Goal: Task Accomplishment & Management: Use online tool/utility

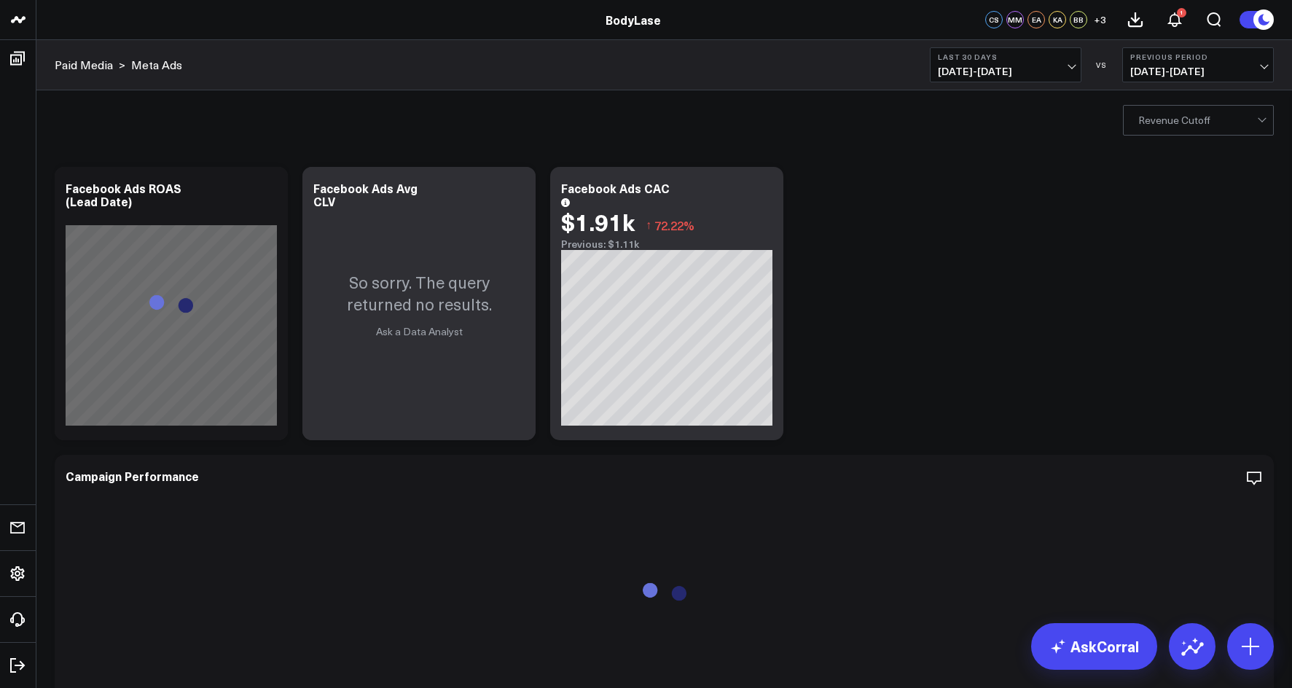
click at [1230, 67] on span "[DATE] - [DATE]" at bounding box center [1198, 72] width 136 height 12
click at [1214, 215] on link "Custom Dates" at bounding box center [1198, 210] width 150 height 28
select select "7"
select select "2025"
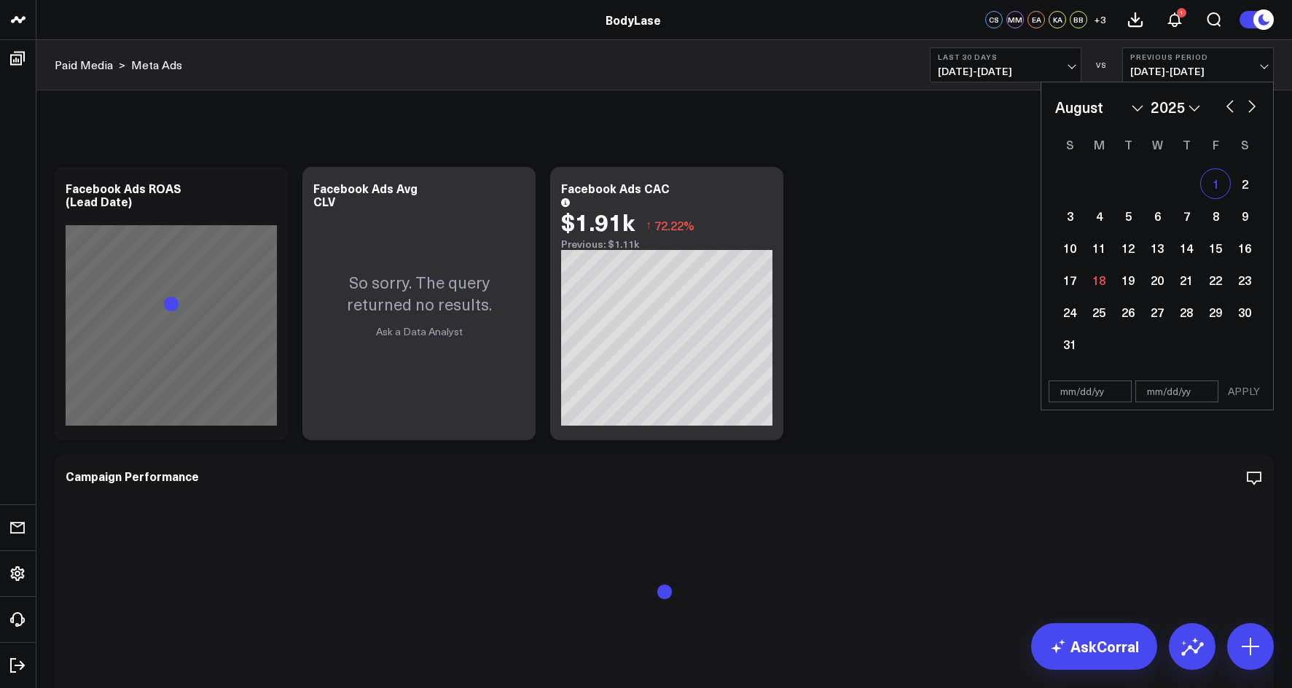
click at [1217, 185] on div "1" at bounding box center [1215, 183] width 29 height 29
type input "[DATE]"
select select "7"
select select "2025"
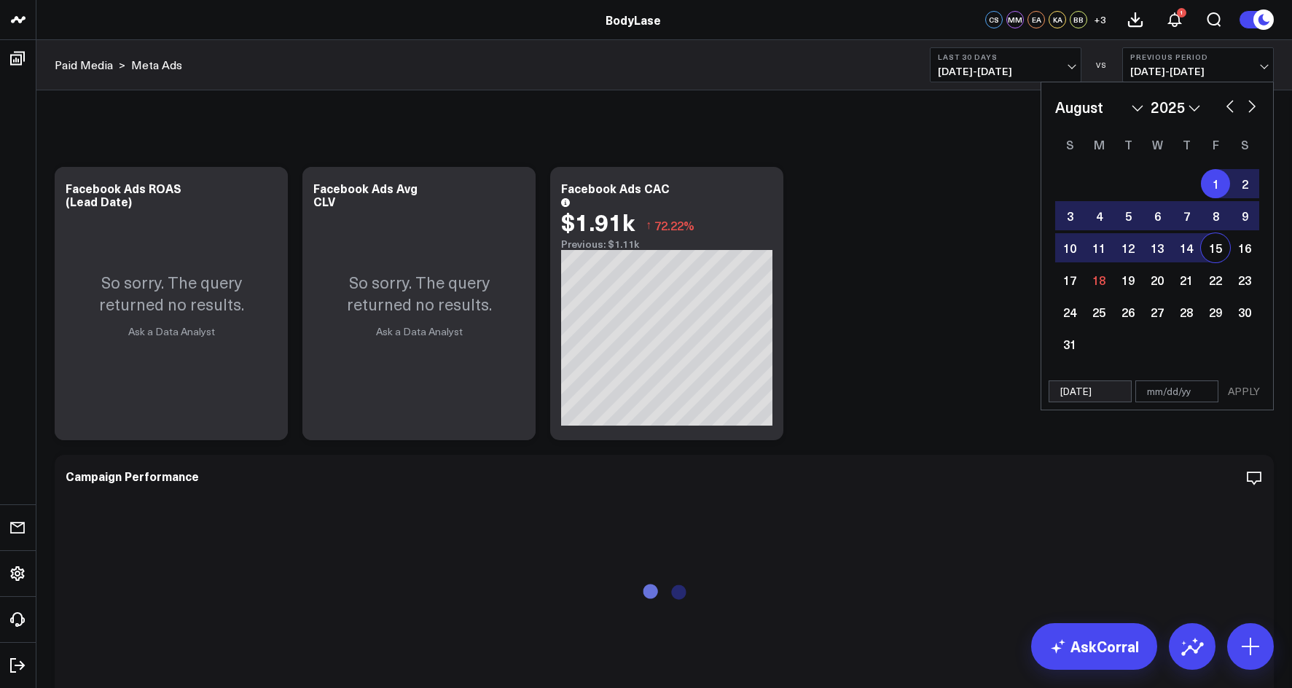
click at [1208, 256] on div "15" at bounding box center [1215, 247] width 29 height 29
type input "[DATE]"
select select "7"
select select "2025"
click at [1251, 394] on button "APPLY" at bounding box center [1244, 391] width 44 height 22
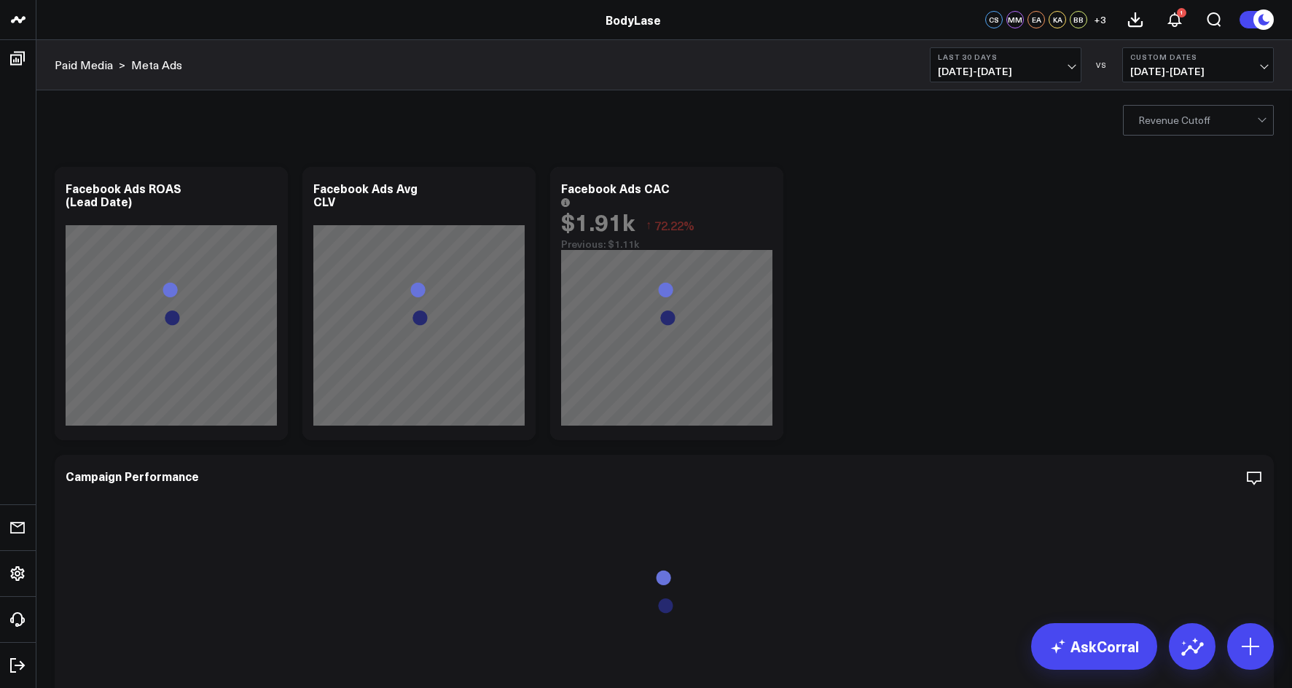
click at [992, 70] on span "[DATE] - [DATE]" at bounding box center [1006, 72] width 136 height 12
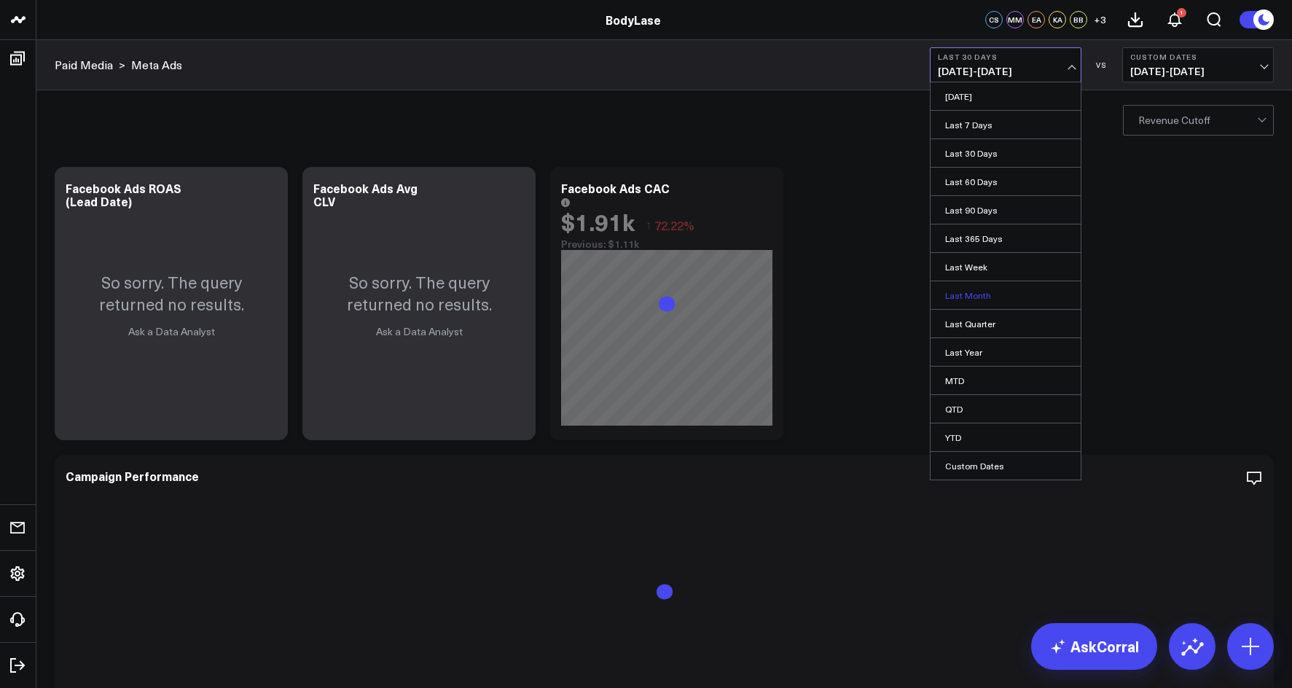
click at [982, 296] on link "Last Month" at bounding box center [1006, 295] width 150 height 28
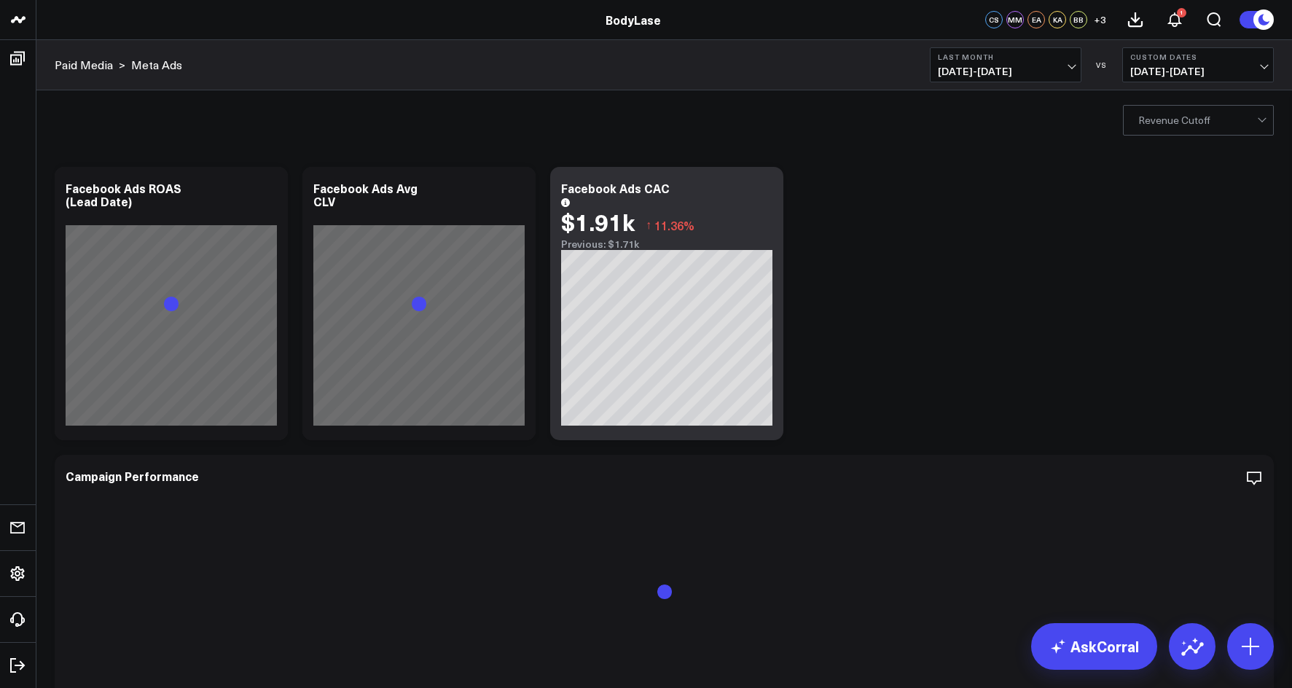
click at [1024, 67] on span "[DATE] - [DATE]" at bounding box center [1006, 72] width 136 height 12
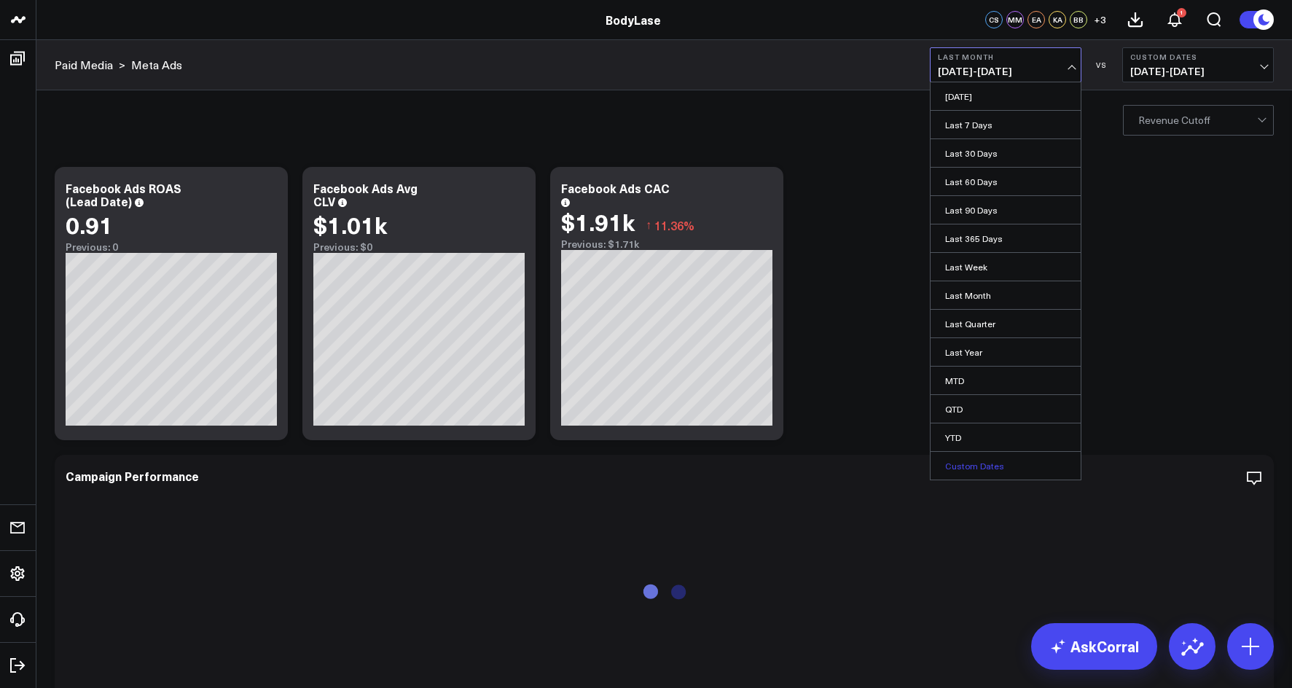
click at [1010, 475] on link "Custom Dates" at bounding box center [1006, 466] width 150 height 28
select select "7"
select select "2025"
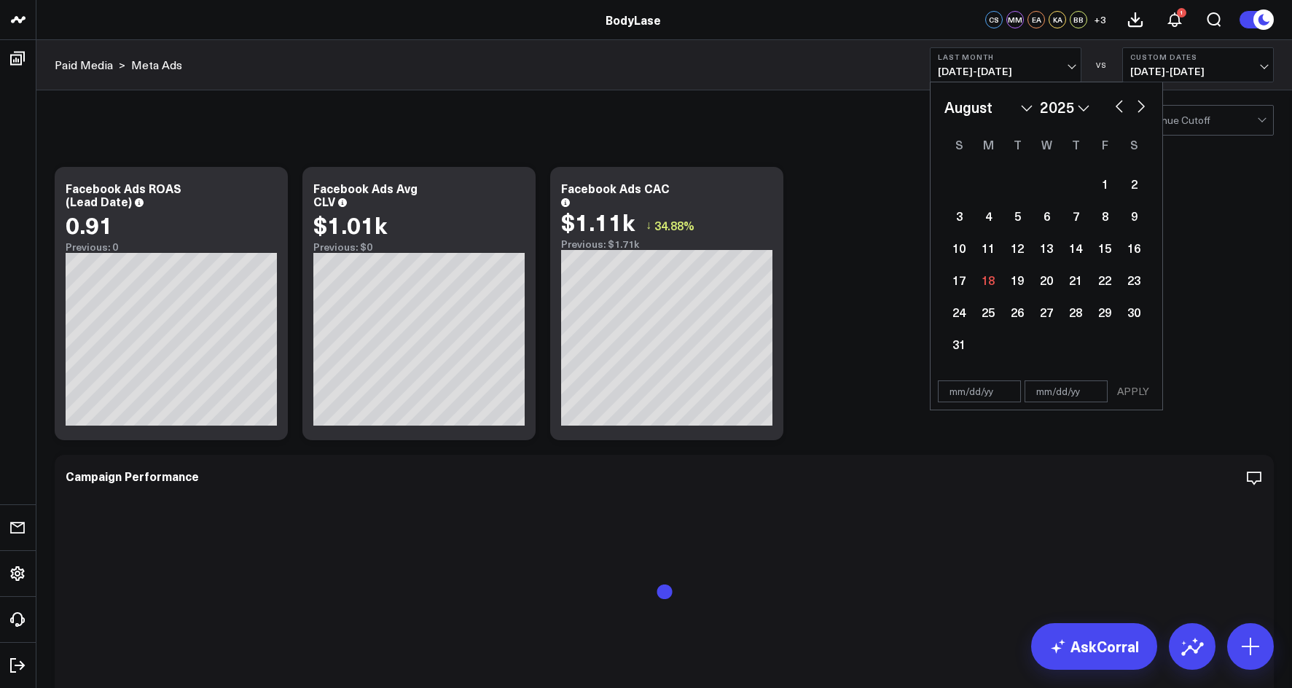
click at [1123, 107] on button "button" at bounding box center [1119, 104] width 15 height 17
select select "6"
select select "2025"
click at [1017, 179] on div "1" at bounding box center [1017, 183] width 29 height 29
type input "[DATE]"
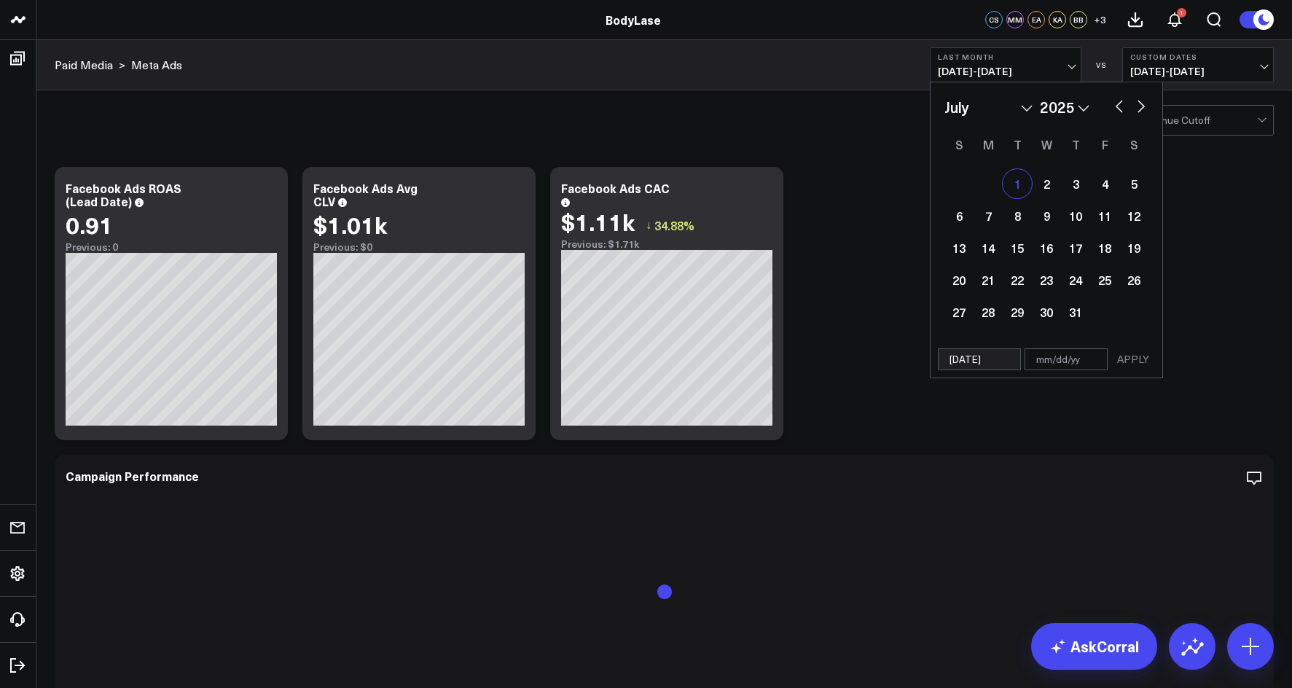
select select "6"
select select "2025"
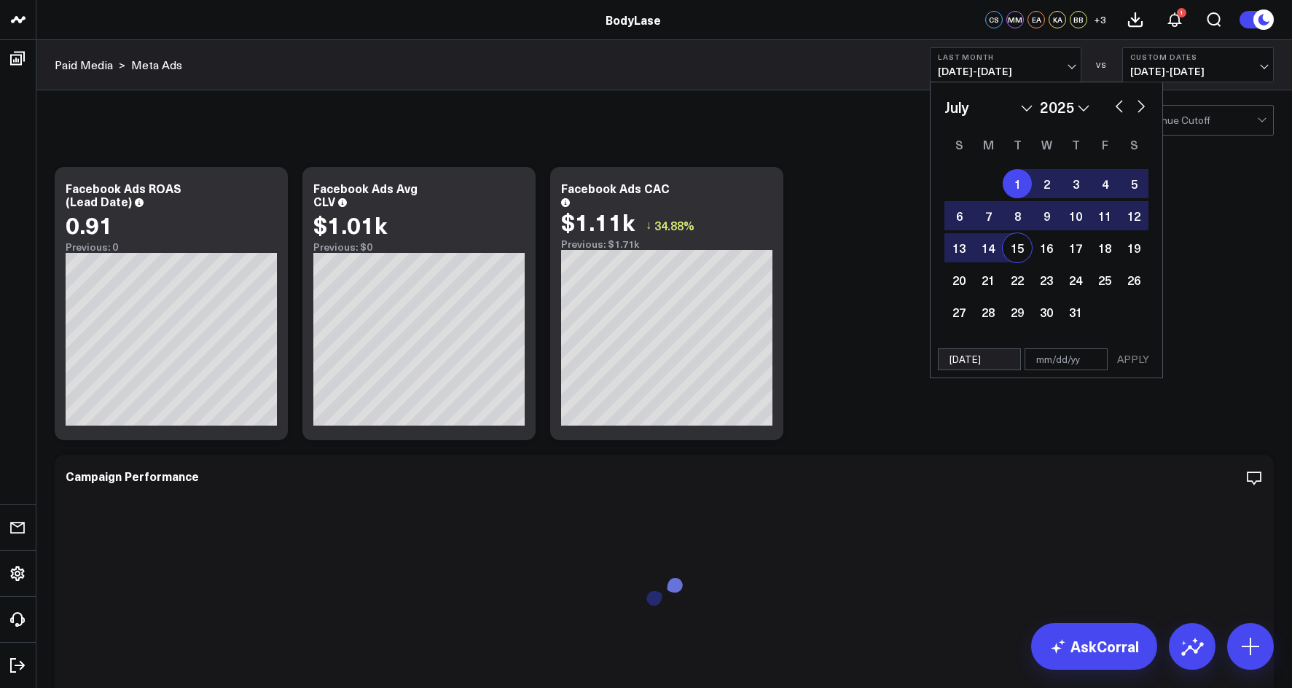
click at [1016, 250] on div "15" at bounding box center [1017, 247] width 29 height 29
type input "[DATE]"
select select "6"
select select "2025"
click at [1136, 359] on button "APPLY" at bounding box center [1133, 359] width 44 height 22
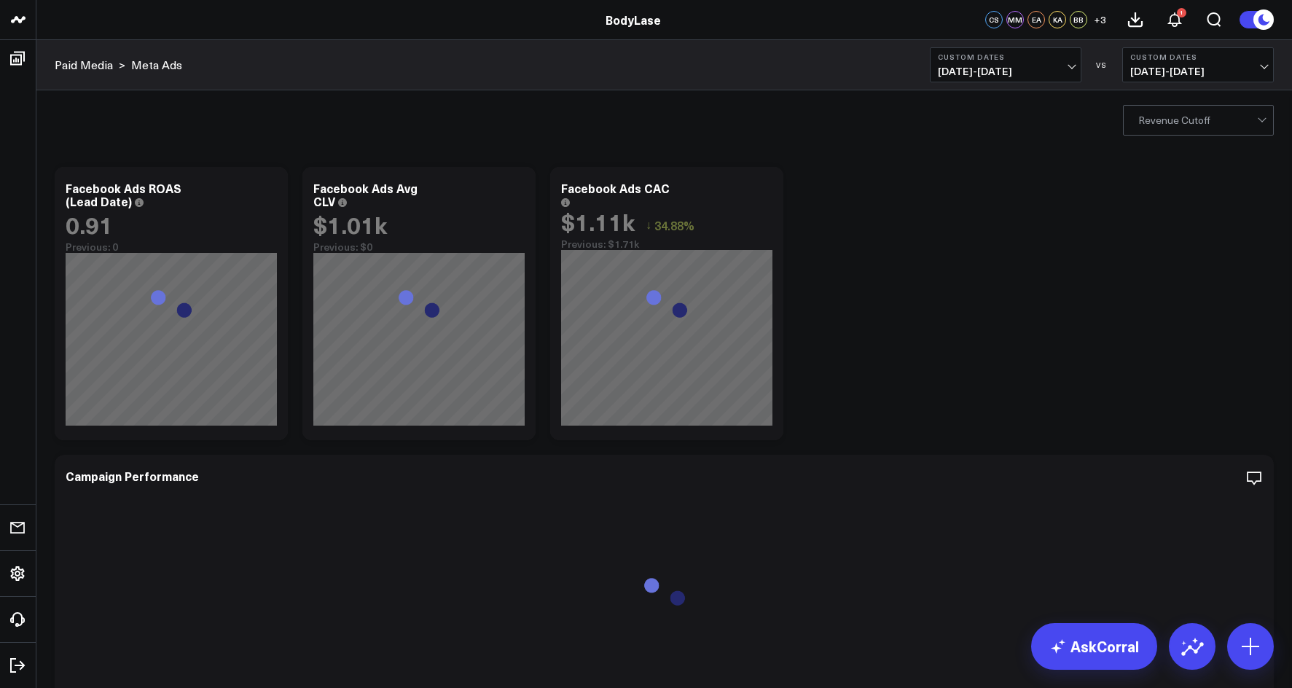
click at [1005, 66] on span "[DATE] - [DATE]" at bounding box center [1006, 72] width 136 height 12
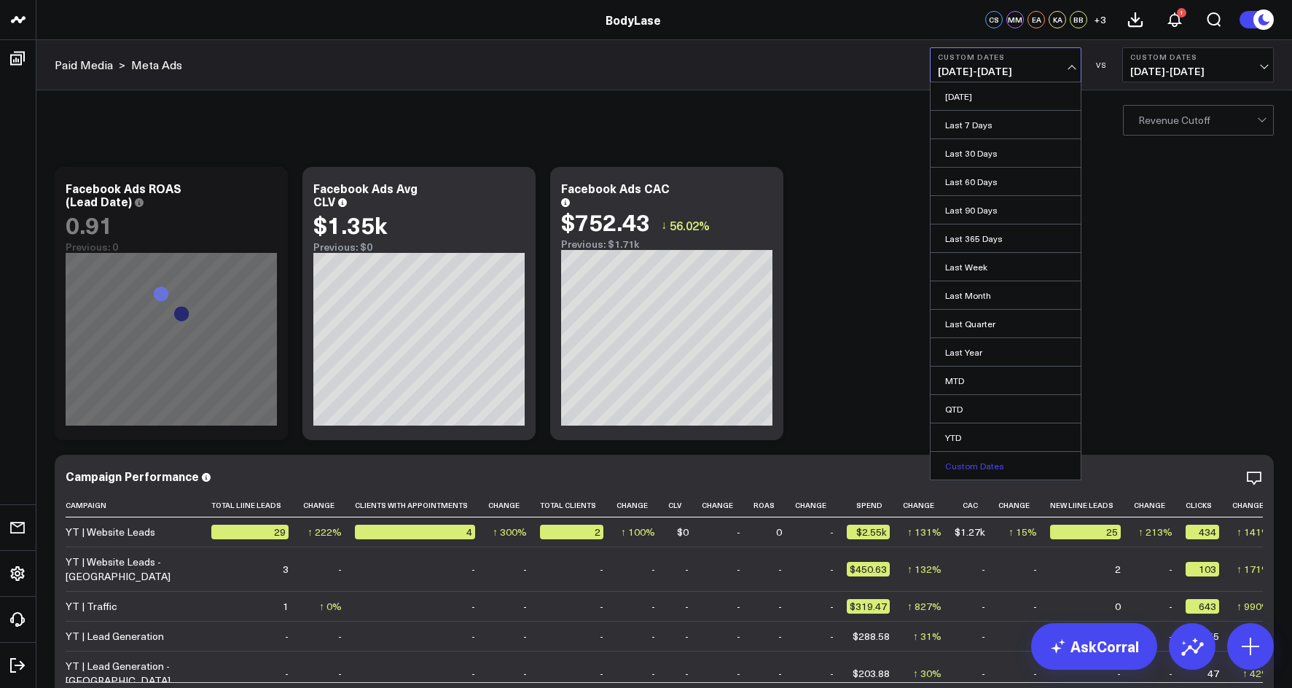
click at [1025, 466] on link "Custom Dates" at bounding box center [1006, 466] width 150 height 28
select select "7"
select select "2025"
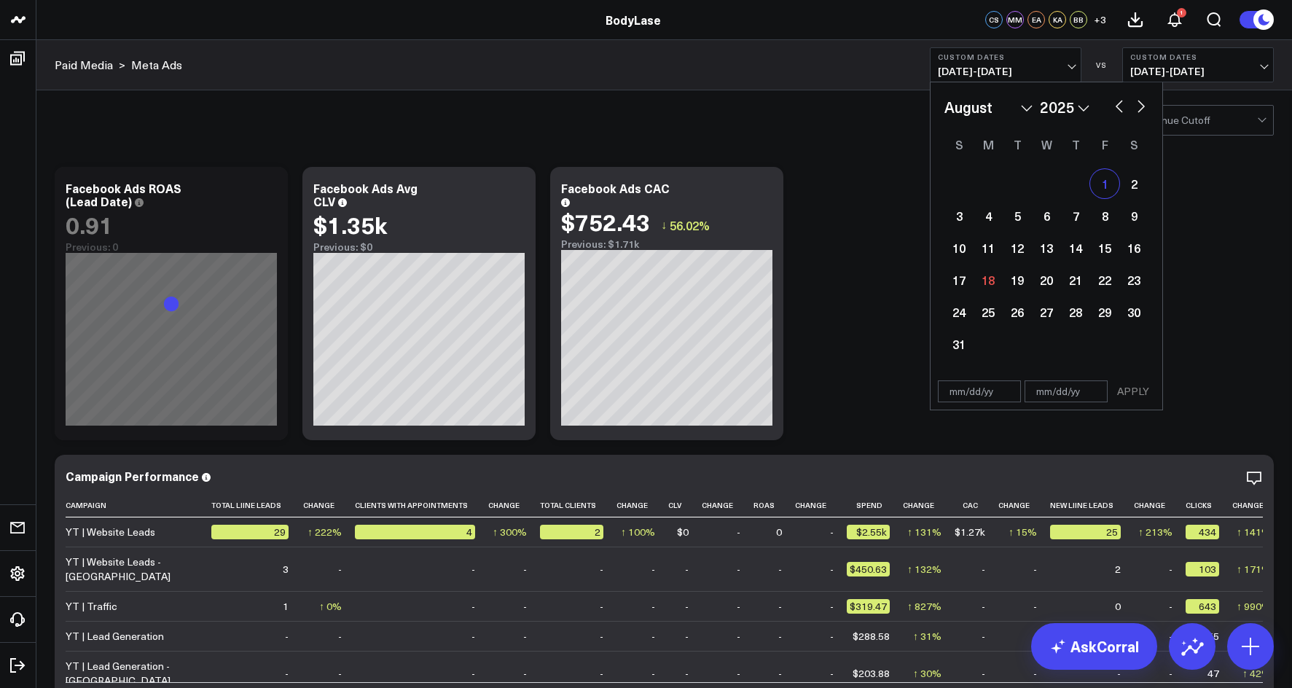
click at [1107, 184] on div "1" at bounding box center [1104, 183] width 29 height 29
type input "[DATE]"
select select "7"
select select "2025"
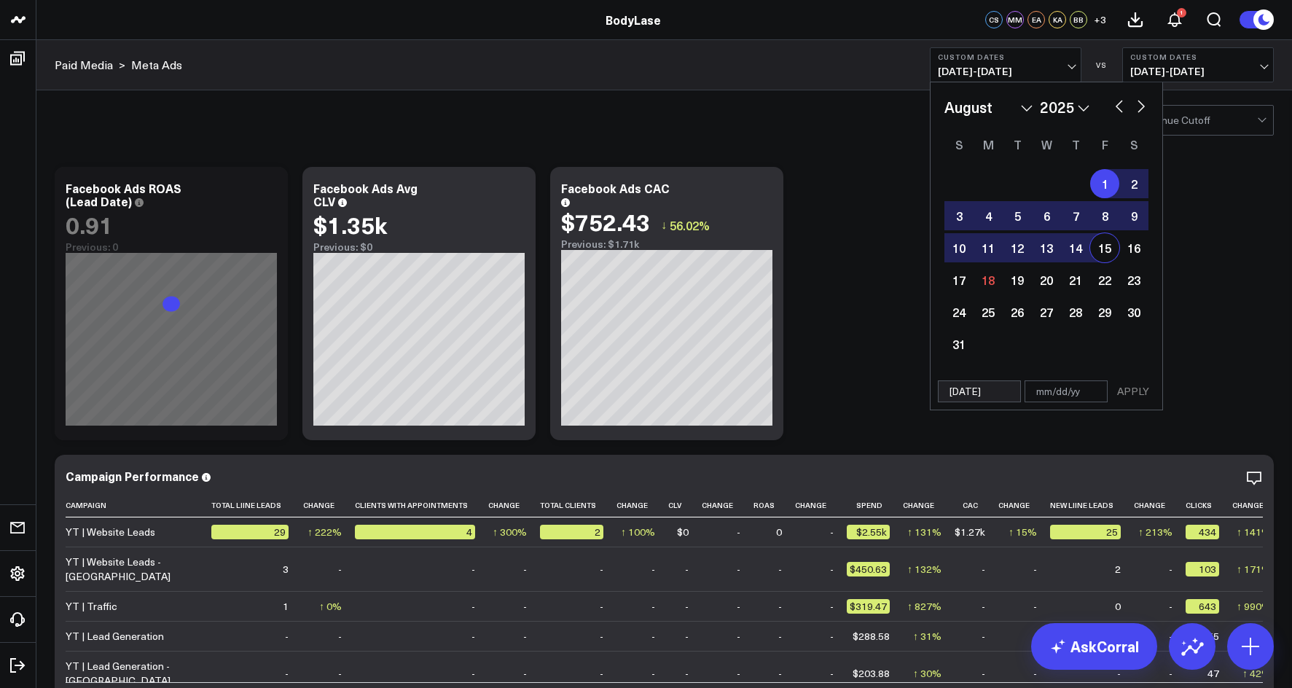
click at [1100, 252] on div "15" at bounding box center [1104, 247] width 29 height 29
type input "[DATE]"
select select "7"
select select "2025"
click at [1154, 387] on button "APPLY" at bounding box center [1133, 391] width 44 height 22
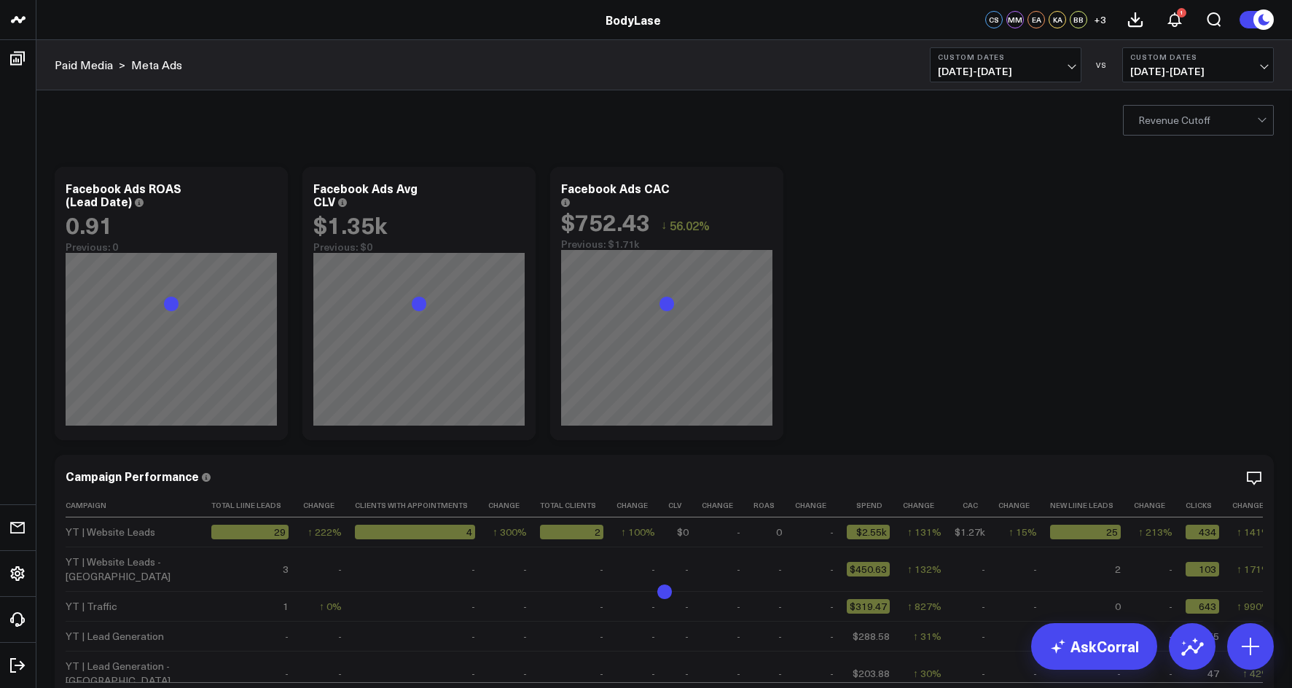
click at [1186, 69] on span "[DATE] - [DATE]" at bounding box center [1198, 72] width 136 height 12
click at [1181, 201] on link "Custom Dates" at bounding box center [1198, 210] width 150 height 28
select select "7"
select select "2025"
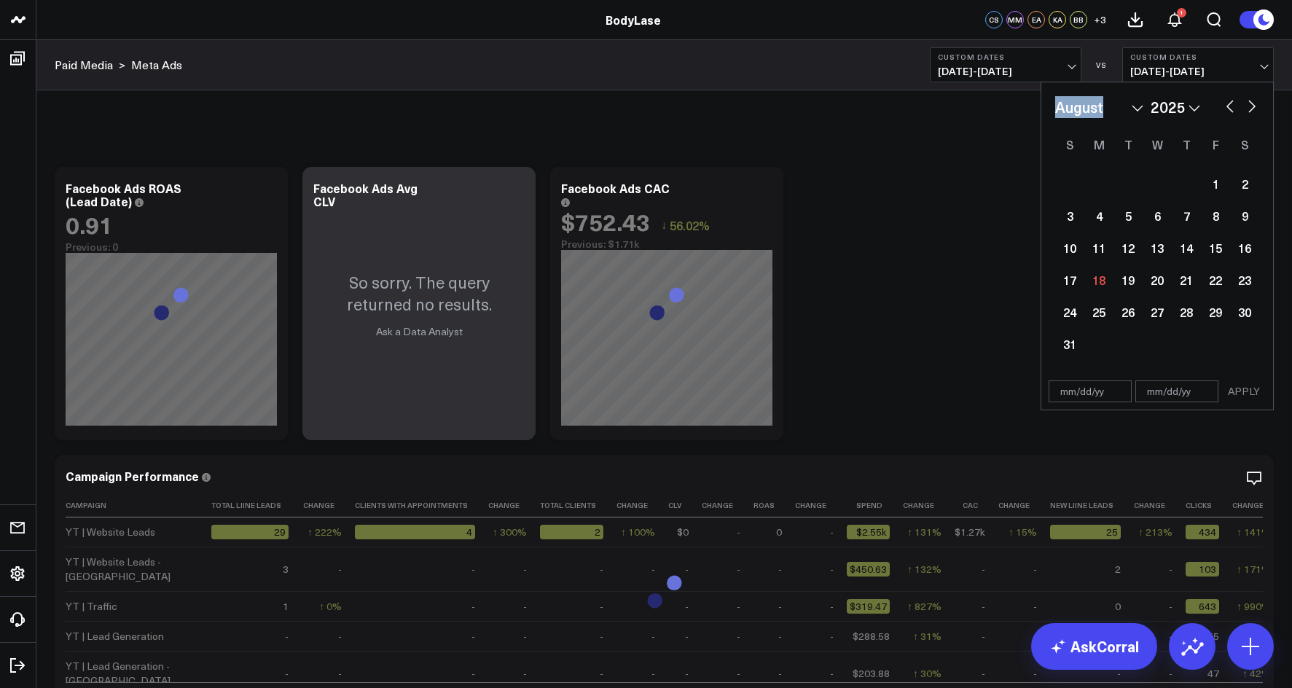
click at [1223, 103] on div "January February March April May June July August September October November [D…" at bounding box center [1157, 107] width 204 height 22
click at [1227, 104] on button "button" at bounding box center [1230, 104] width 15 height 17
select select "6"
select select "2025"
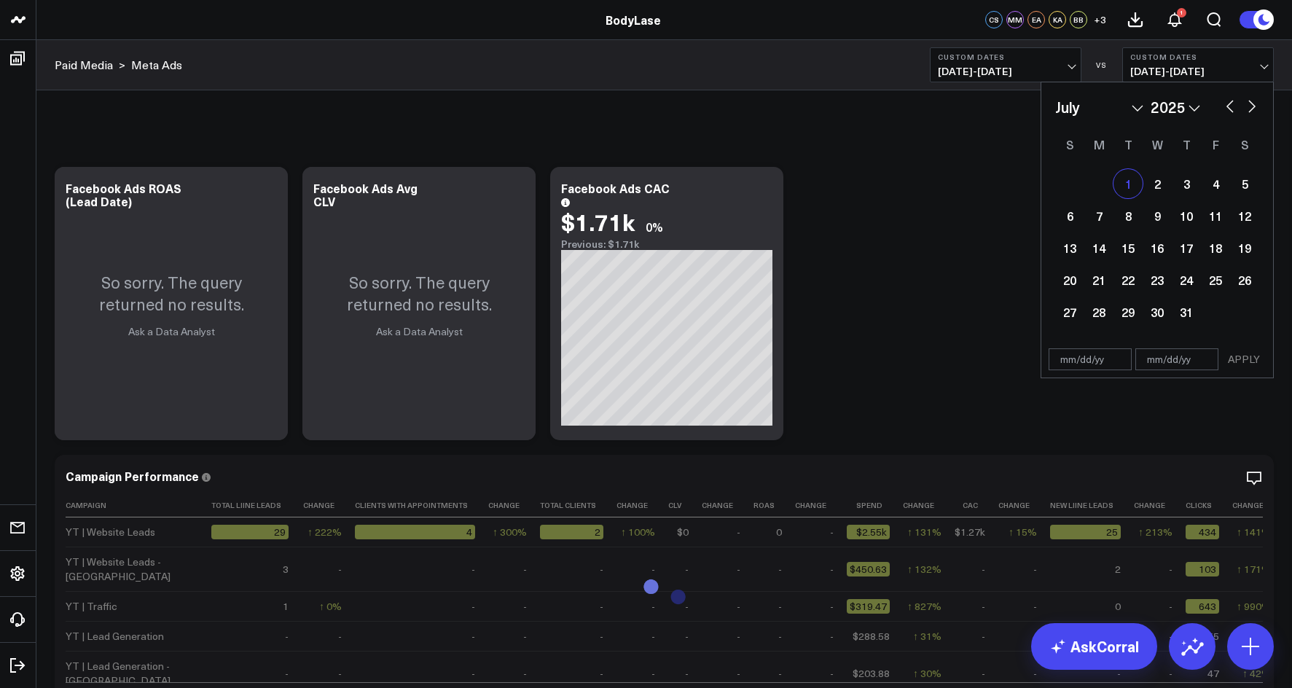
click at [1128, 189] on div "1" at bounding box center [1128, 183] width 29 height 29
type input "[DATE]"
select select "6"
select select "2025"
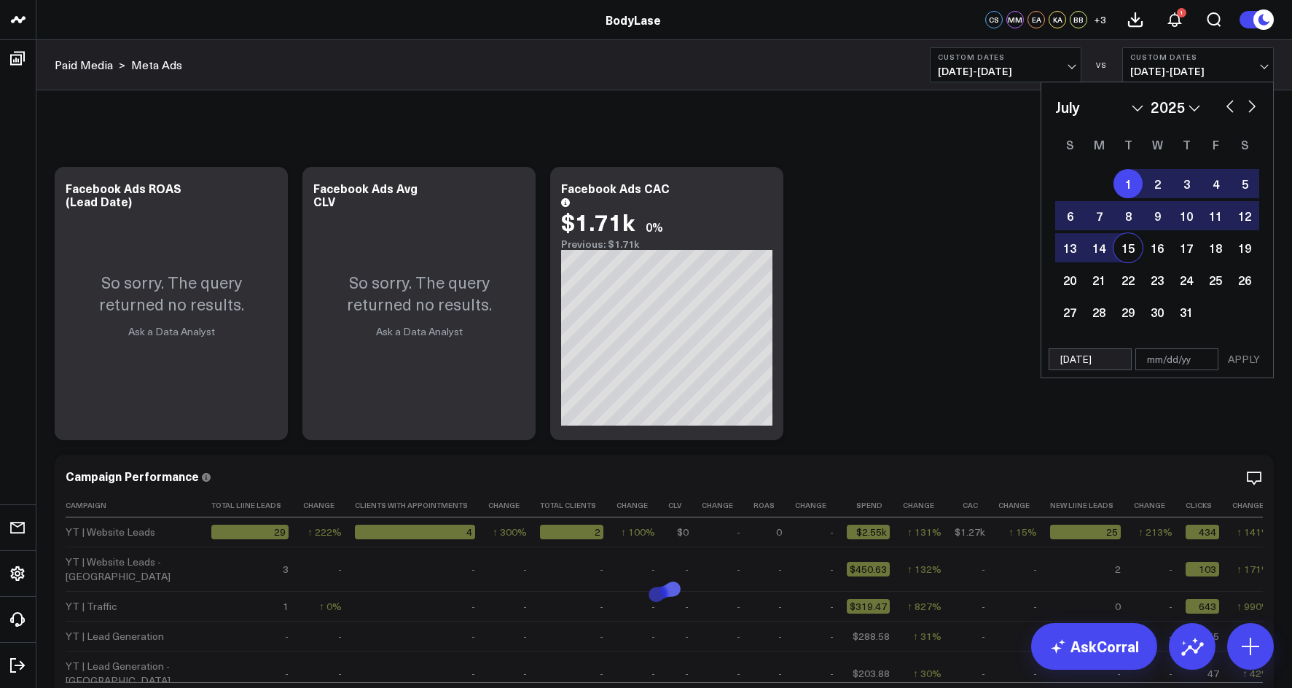
click at [1136, 254] on div "15" at bounding box center [1128, 247] width 29 height 29
type input "[DATE]"
select select "6"
select select "2025"
click at [1235, 352] on button "APPLY" at bounding box center [1244, 359] width 44 height 22
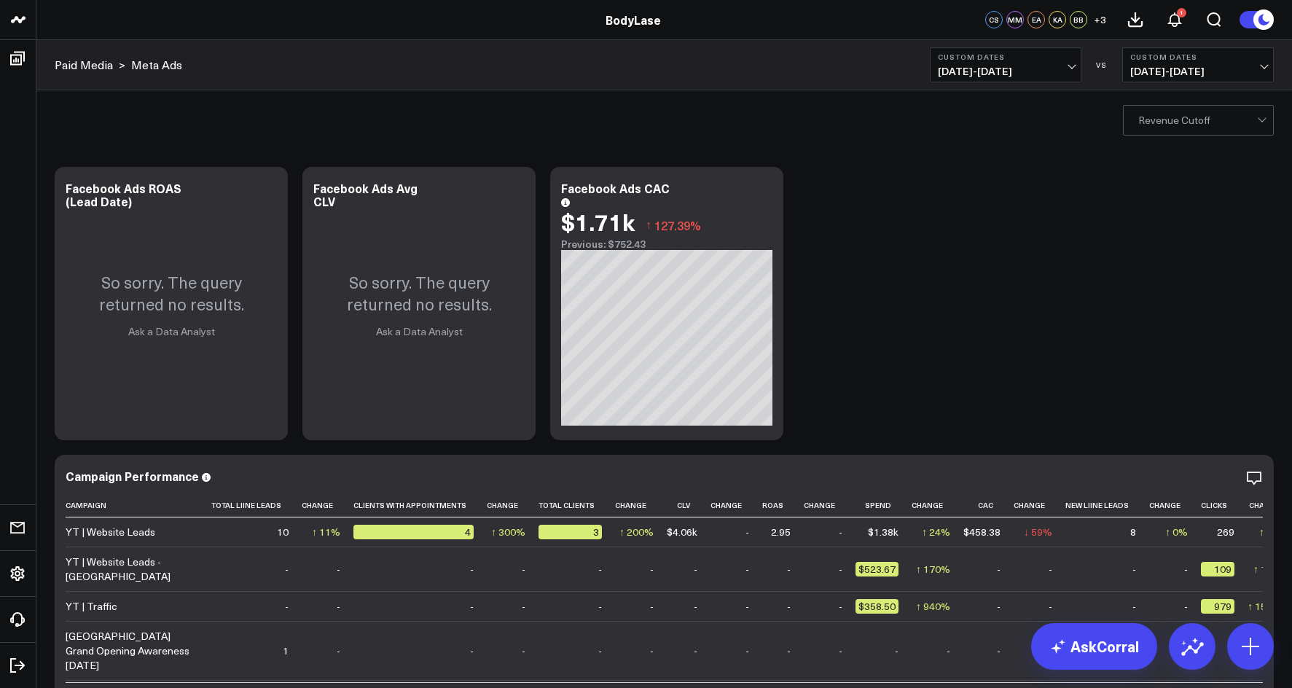
click at [1176, 69] on span "[DATE] - [DATE]" at bounding box center [1198, 72] width 136 height 12
click at [1185, 186] on link "No Comparison" at bounding box center [1198, 182] width 150 height 28
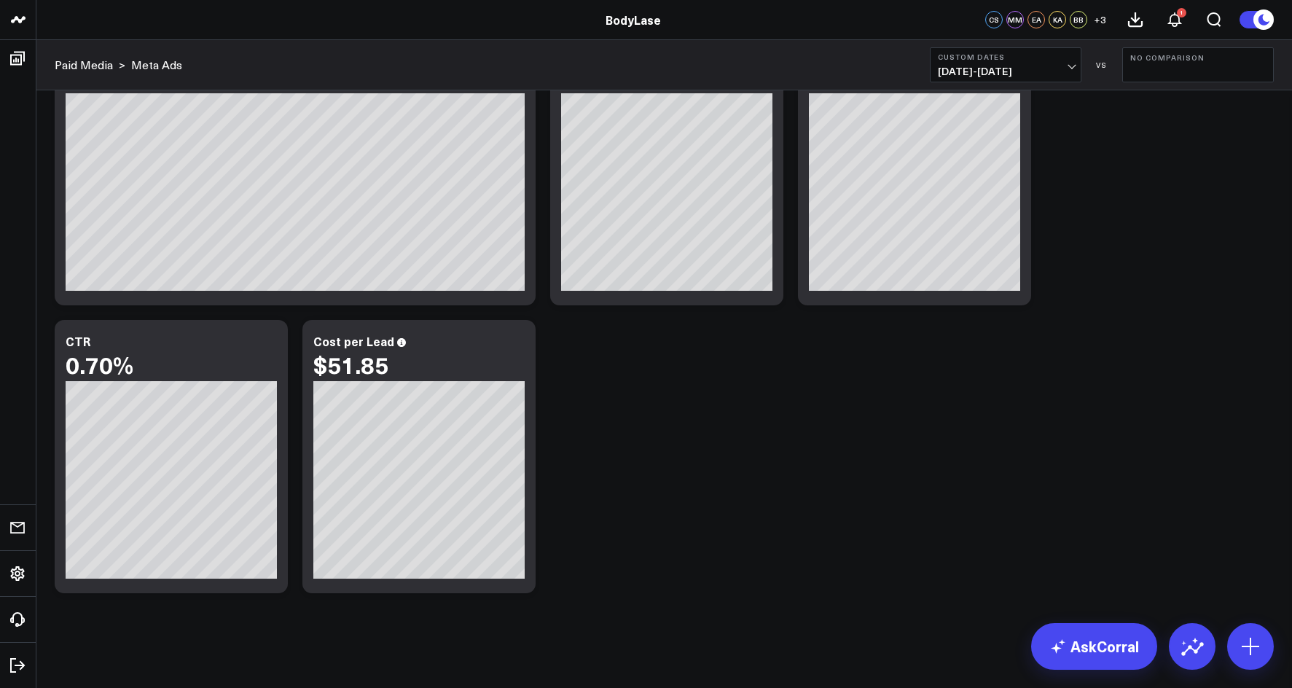
scroll to position [2694, 0]
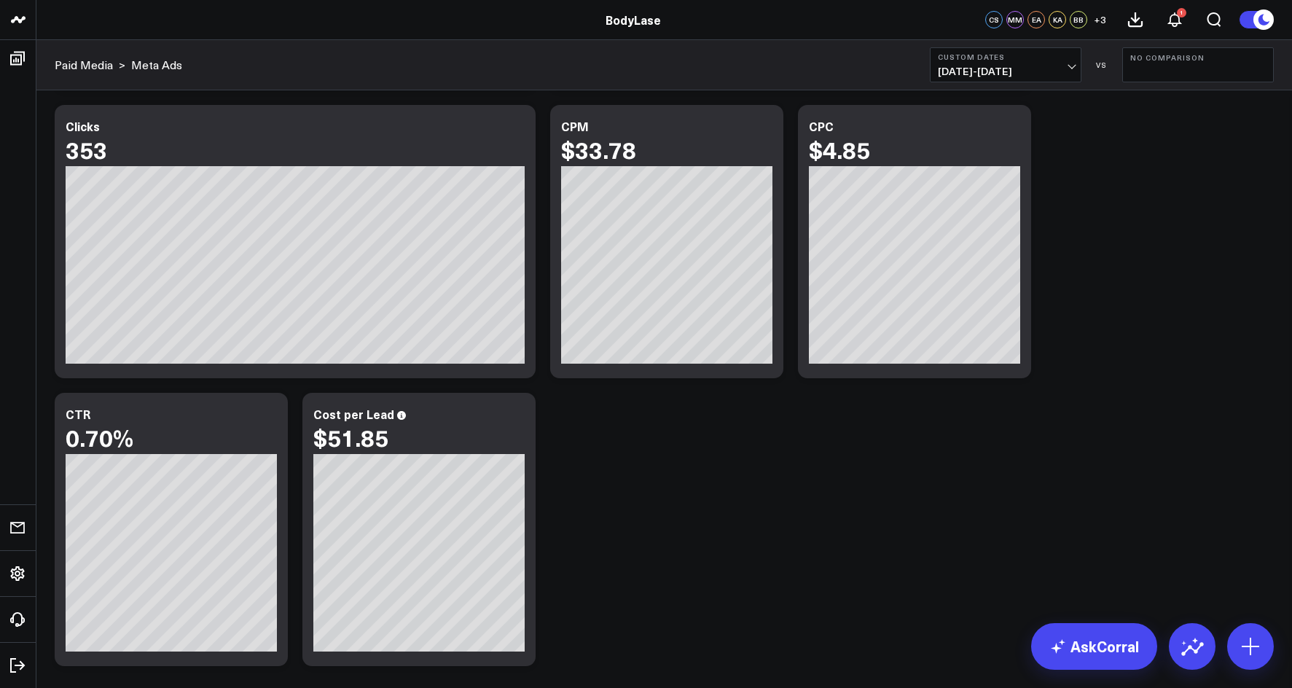
click at [1141, 63] on button "No Comparison" at bounding box center [1198, 64] width 152 height 35
click at [1145, 63] on button "No Comparison" at bounding box center [1198, 64] width 152 height 35
